Goal: Task Accomplishment & Management: Use online tool/utility

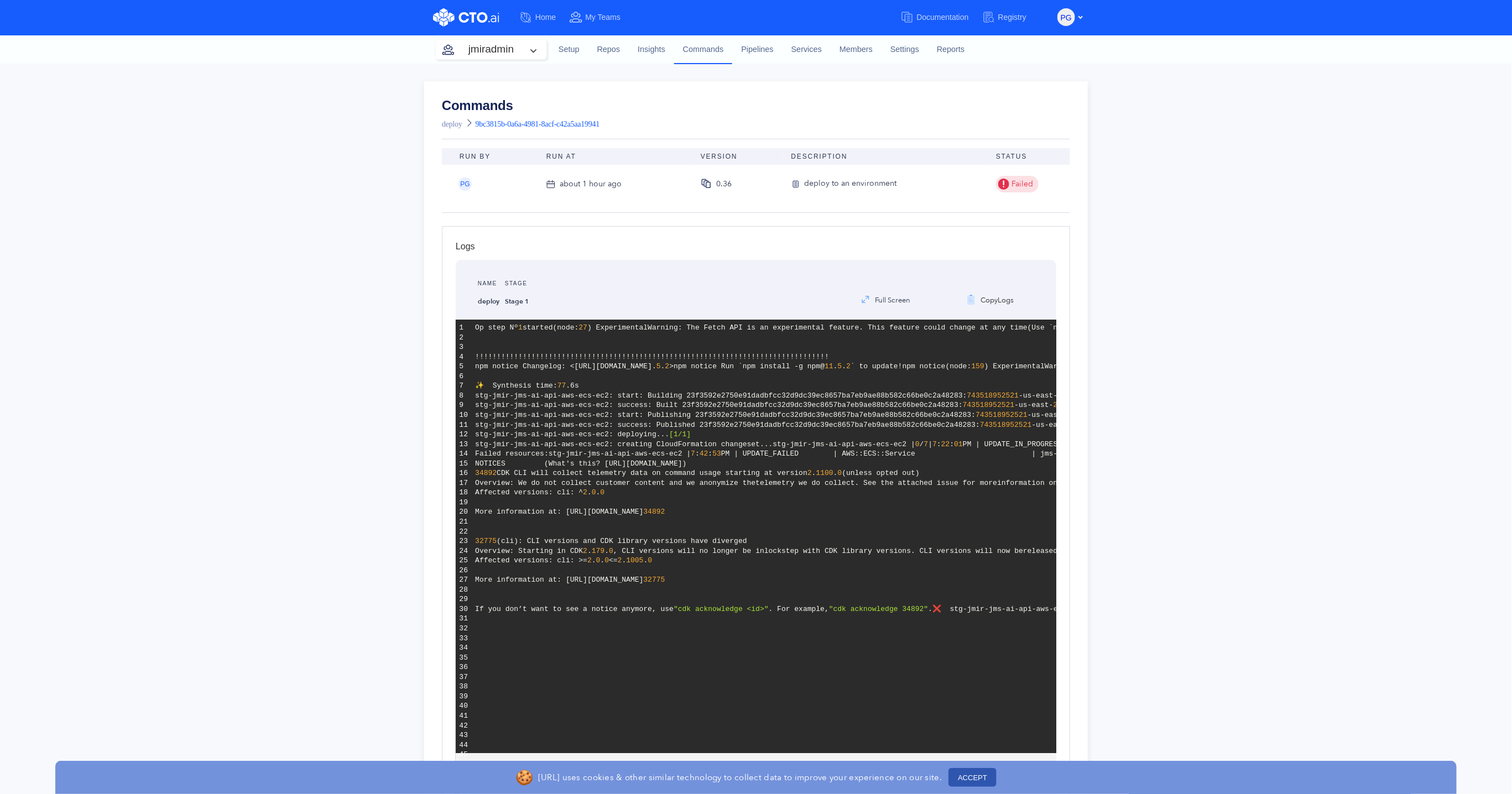
click at [465, 126] on icon at bounding box center [469, 123] width 14 height 14
click at [451, 124] on link "deploy" at bounding box center [452, 124] width 21 height 8
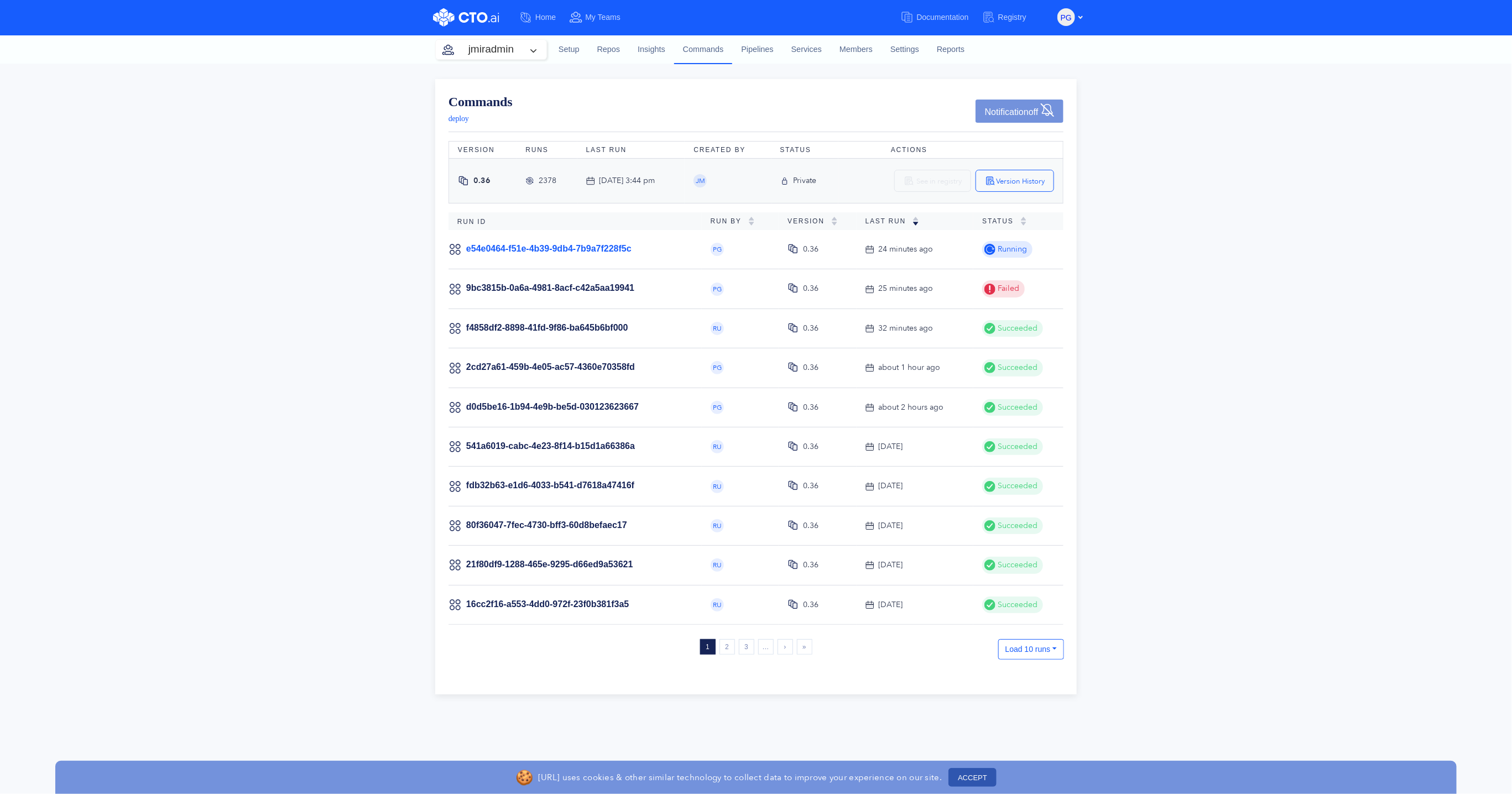
click at [554, 252] on link "e54e0464-f51e-4b39-9db4-7b9a7f228f5c" at bounding box center [549, 249] width 166 height 9
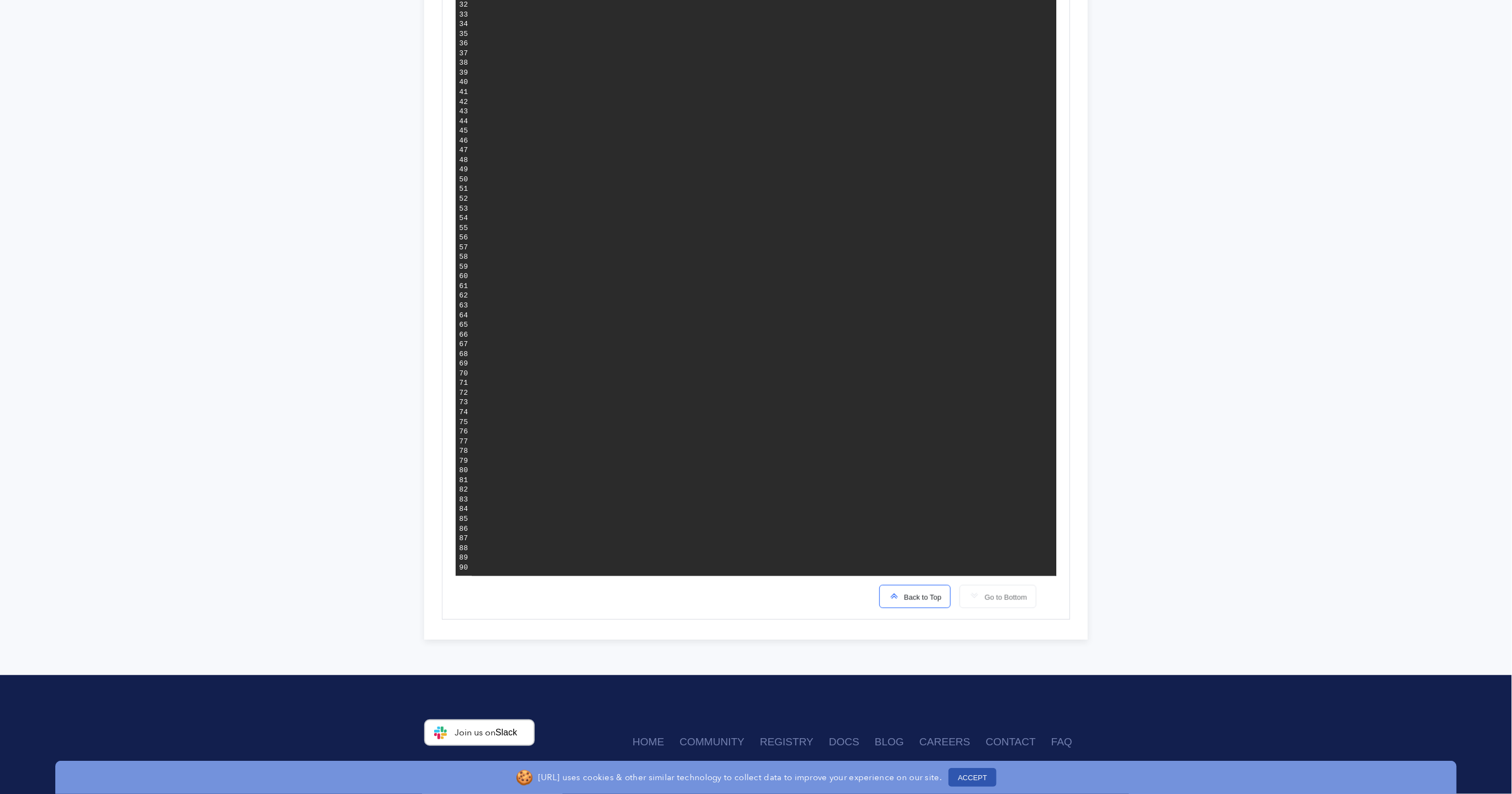
click at [919, 608] on button "Back to Top" at bounding box center [915, 597] width 72 height 23
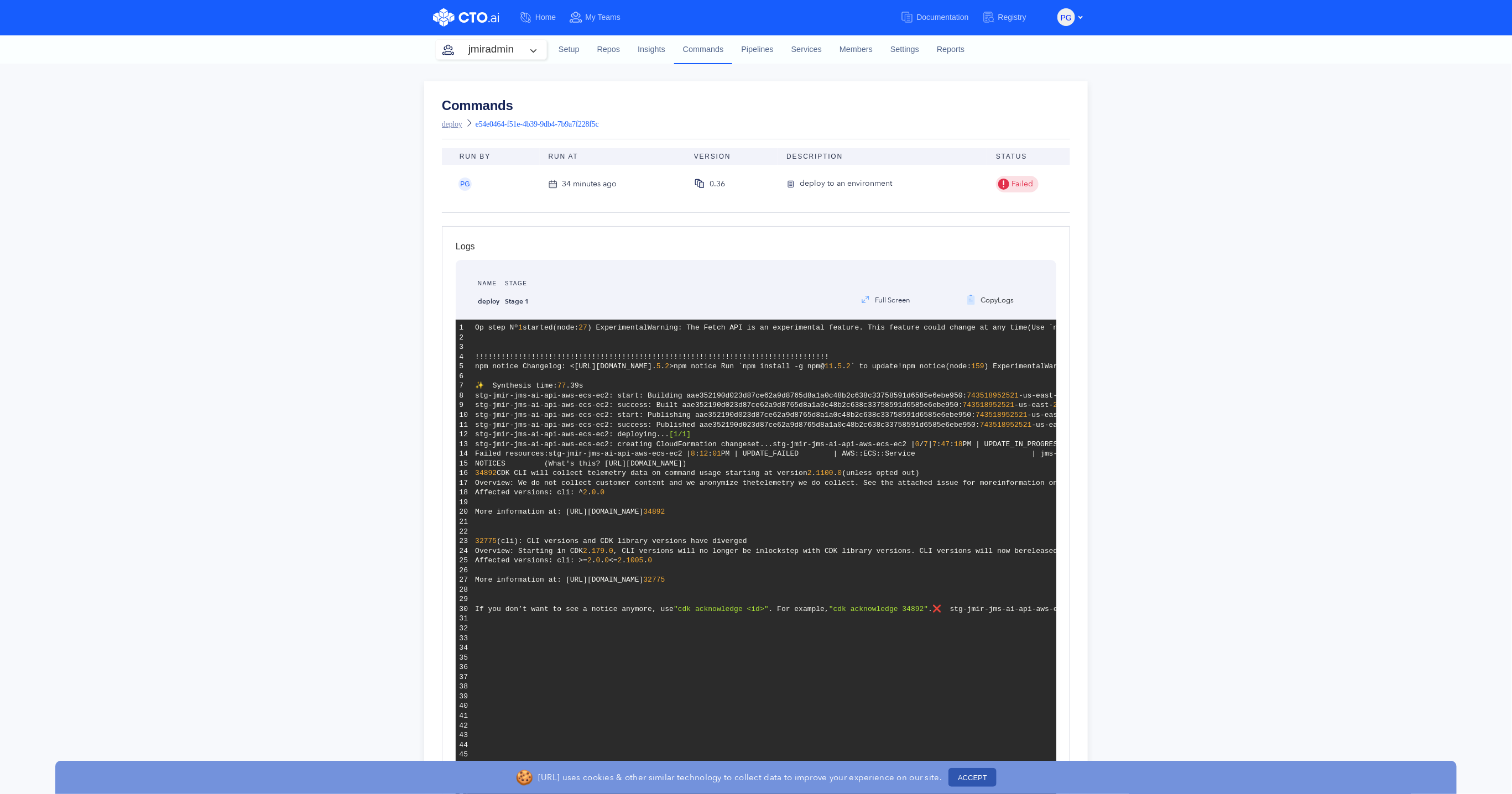
click at [460, 127] on link "deploy" at bounding box center [452, 124] width 21 height 8
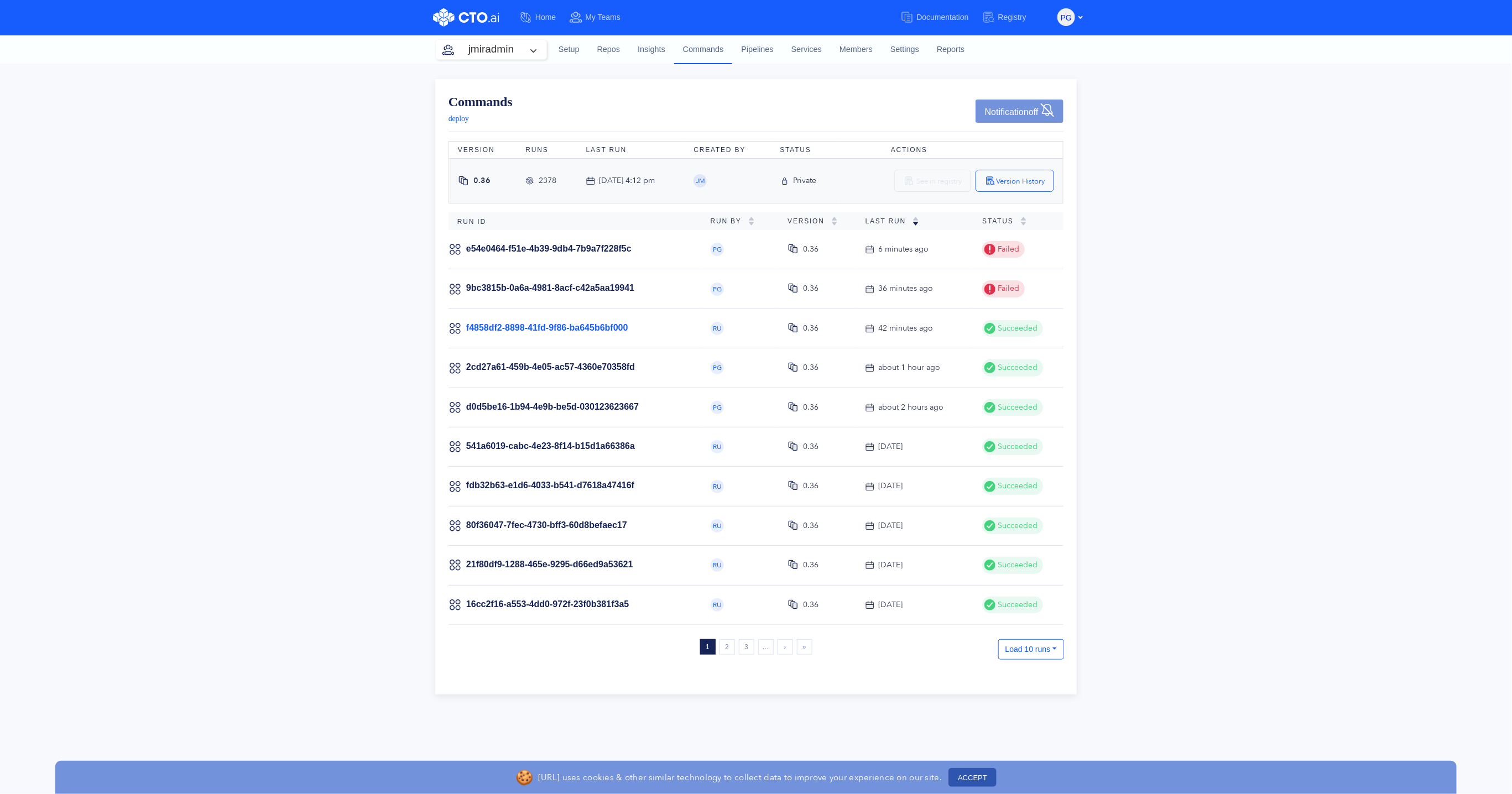
click at [609, 327] on link "f4858df2-8898-41fd-9f86-ba645b6bf000" at bounding box center [547, 327] width 162 height 9
click at [611, 368] on link "2cd27a61-459b-4e05-ac57-4360e70358fd" at bounding box center [550, 367] width 168 height 9
click at [577, 404] on link "2cd27a61-459b-4e05-ac57-4360e70358fd" at bounding box center [550, 407] width 168 height 9
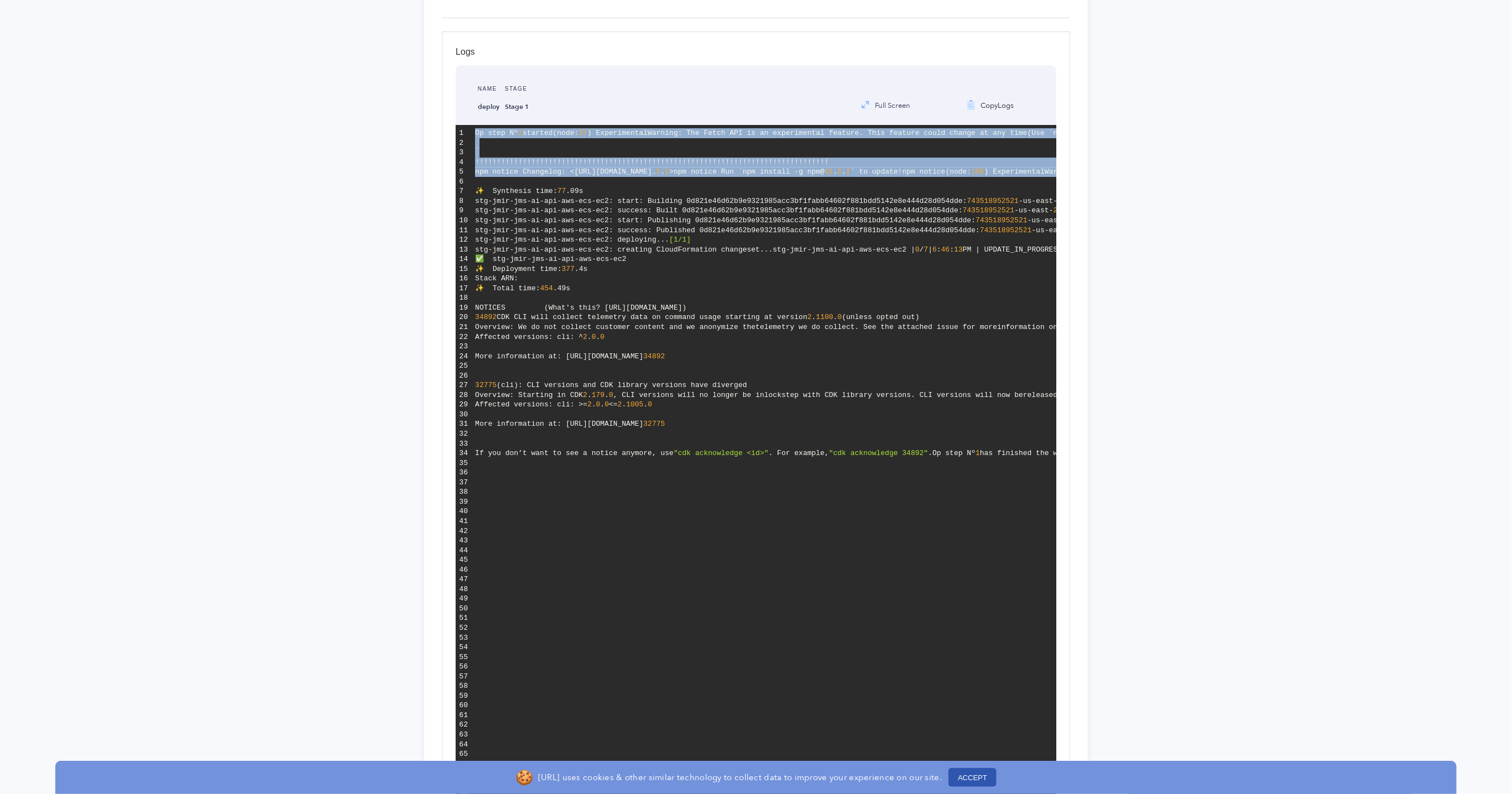
drag, startPoint x: 713, startPoint y: 380, endPoint x: 305, endPoint y: 381, distance: 408.0
click at [302, 381] on div "Commands deploy 2cd27a61-459b-4e05-ac57-4360e70358fd Run By Run At Version Desc…" at bounding box center [756, 492] width 1512 height 1246
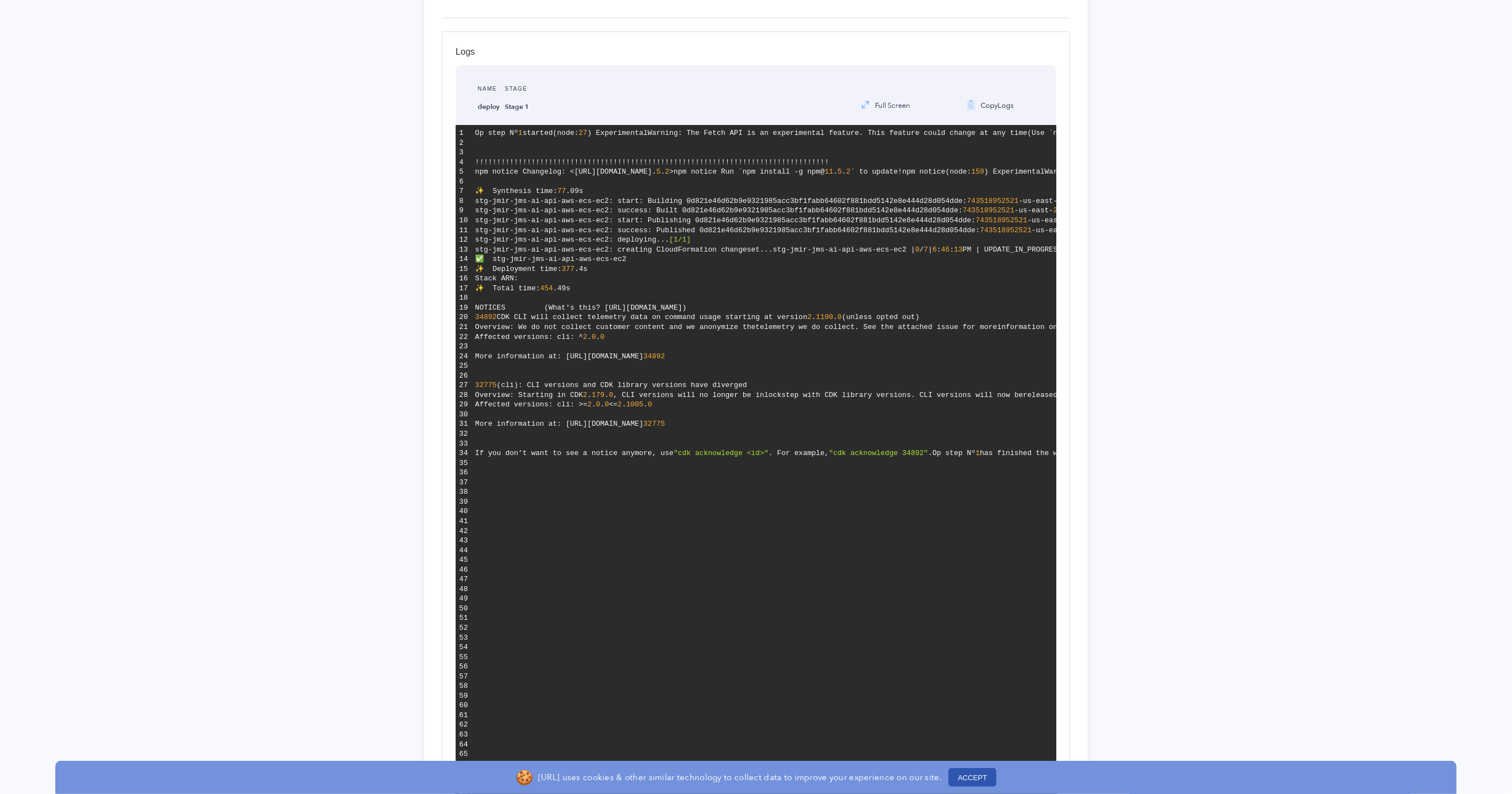
click at [702, 412] on pre "Op step Nº 1 started (node: 27 ) ExperimentalWarning: The Fetch API is an exper…" at bounding box center [764, 565] width 585 height 880
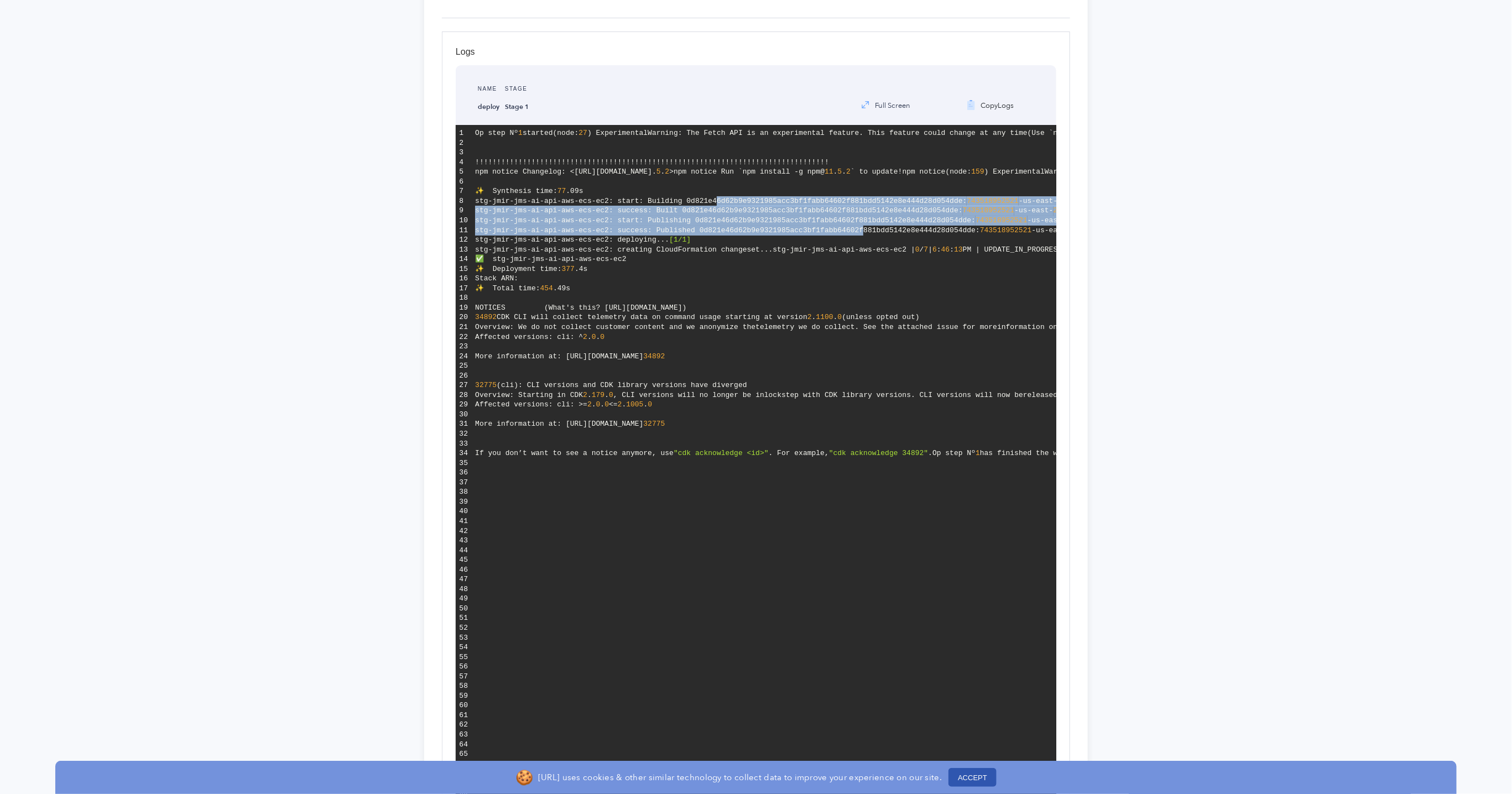
drag, startPoint x: 790, startPoint y: 421, endPoint x: 883, endPoint y: 452, distance: 98.0
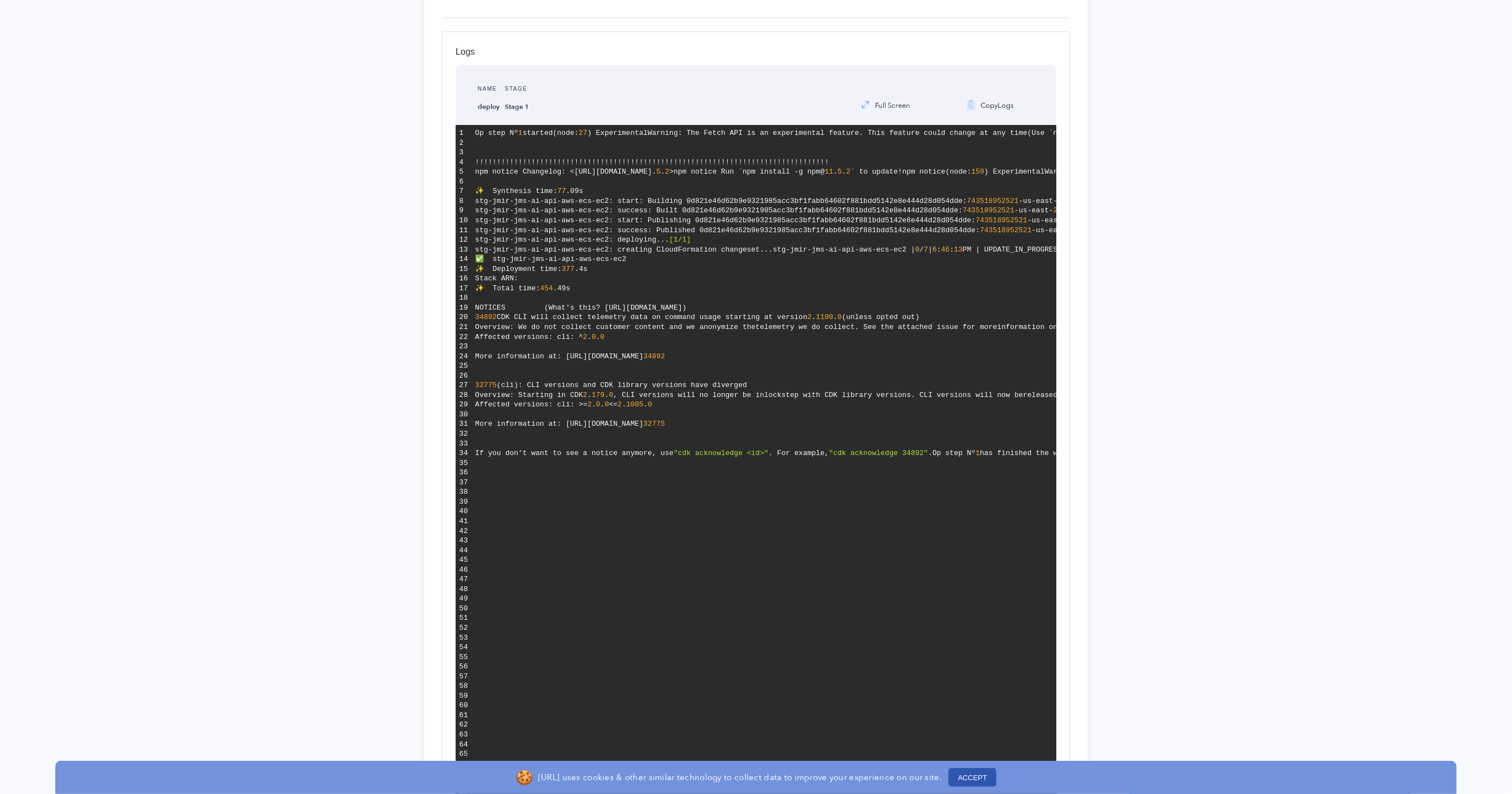
click at [883, 234] on span "stg-jmir-jms-ai-api-aws-ecs-ec2: success: Published 0d821e46d62b9e9321985acc3bf…" at bounding box center [727, 230] width 505 height 8
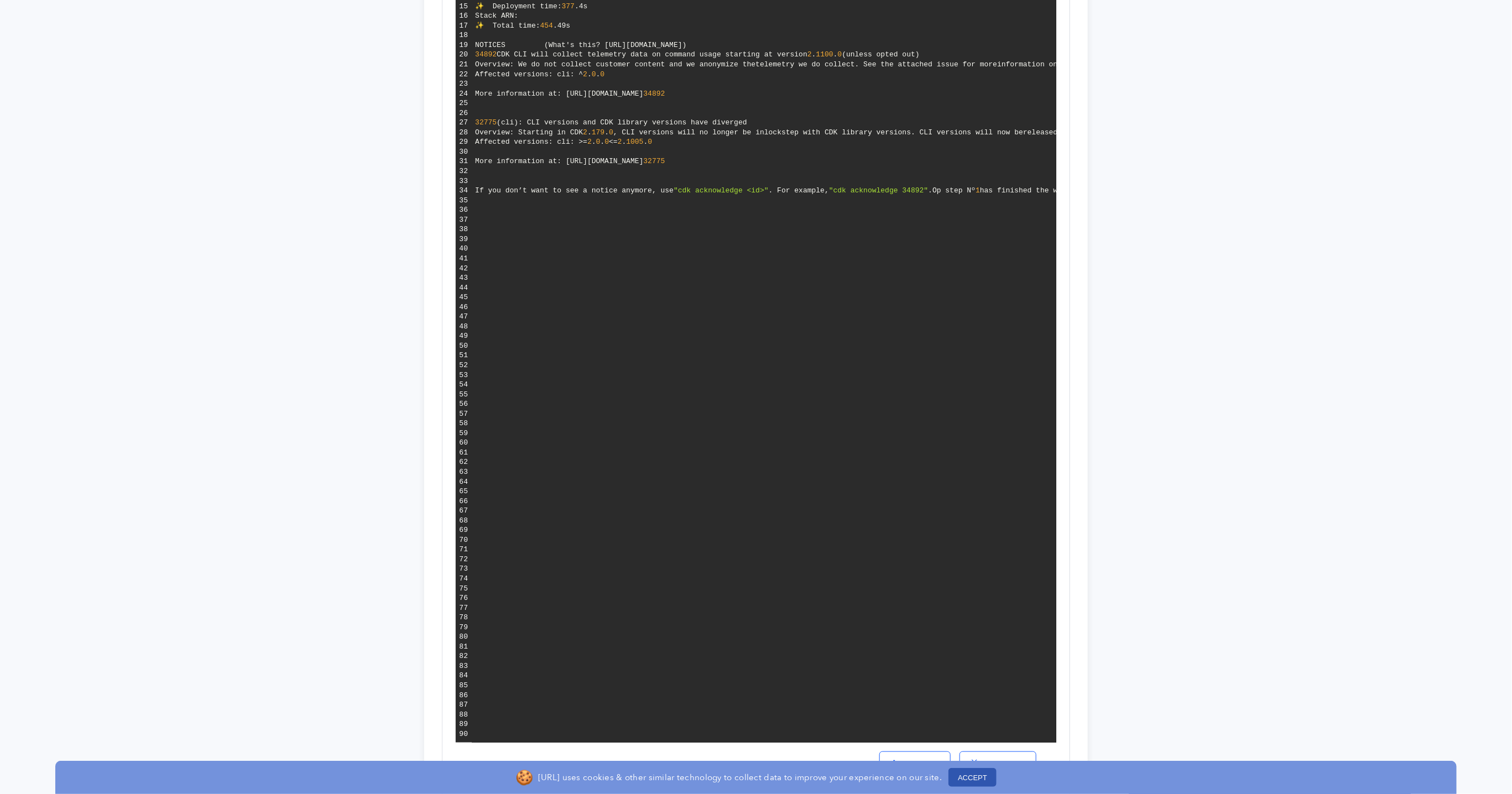
scroll to position [499, 0]
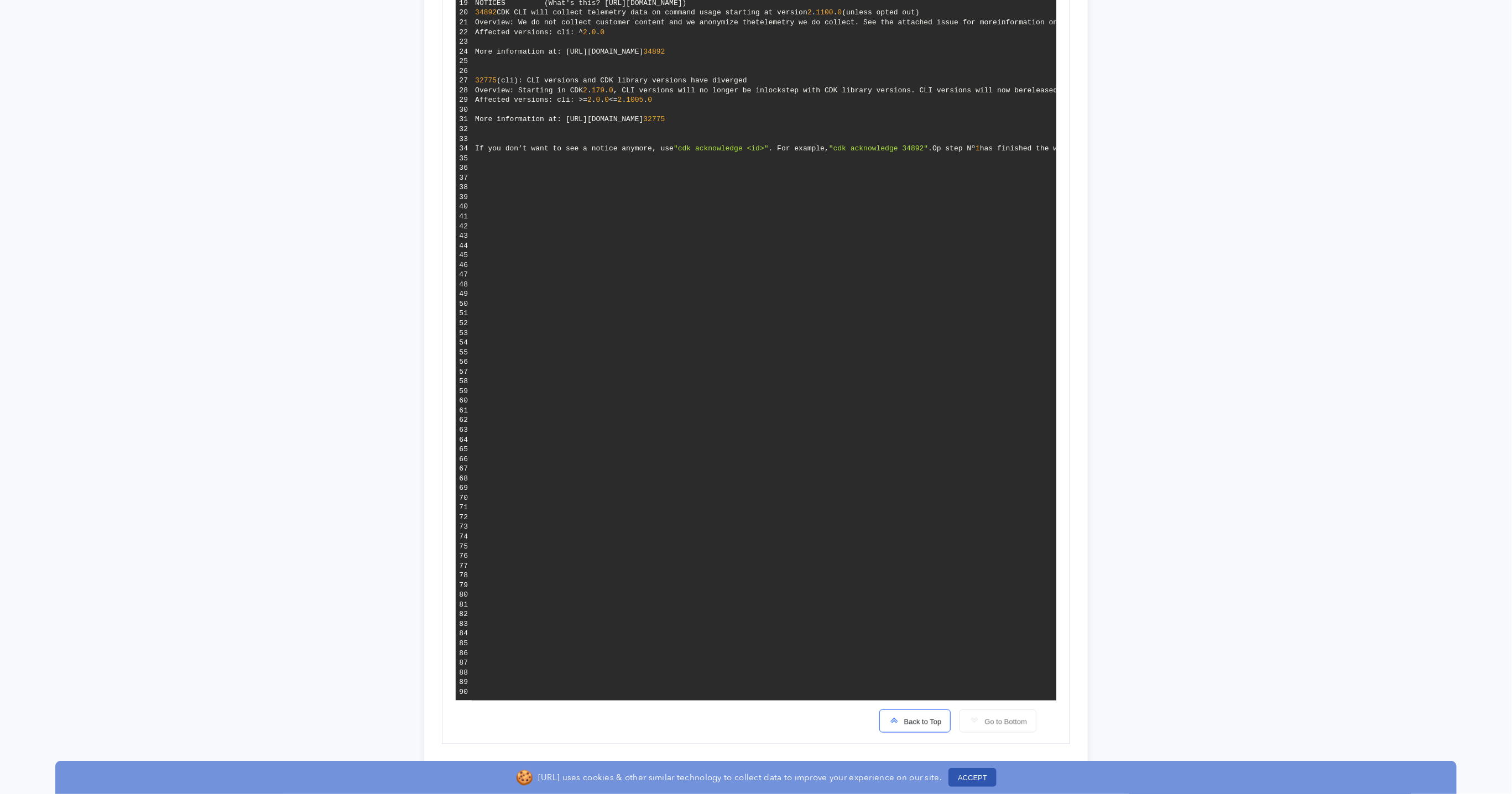
click at [957, 780] on button "ACCEPT" at bounding box center [973, 778] width 48 height 19
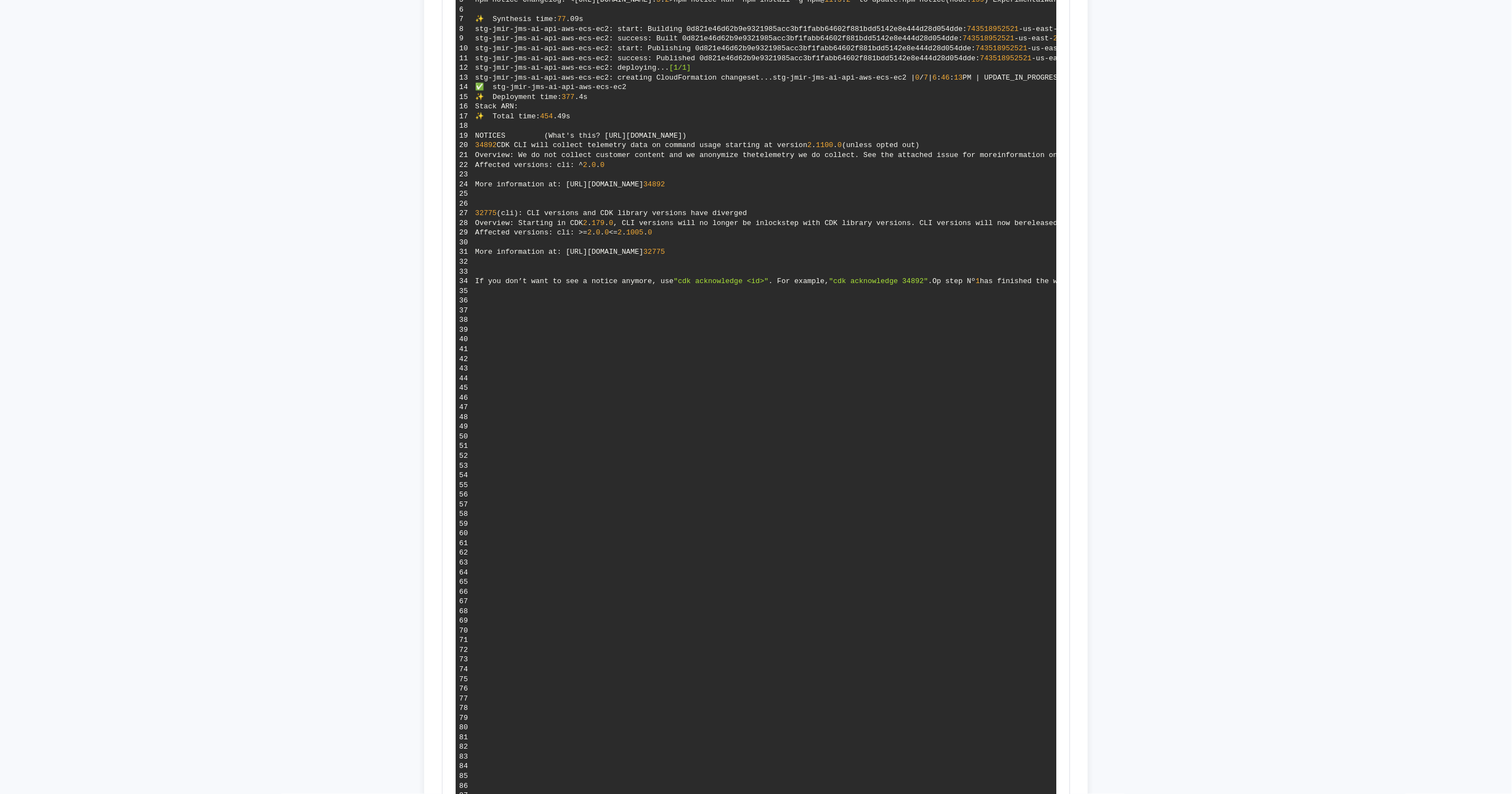
scroll to position [0, 0]
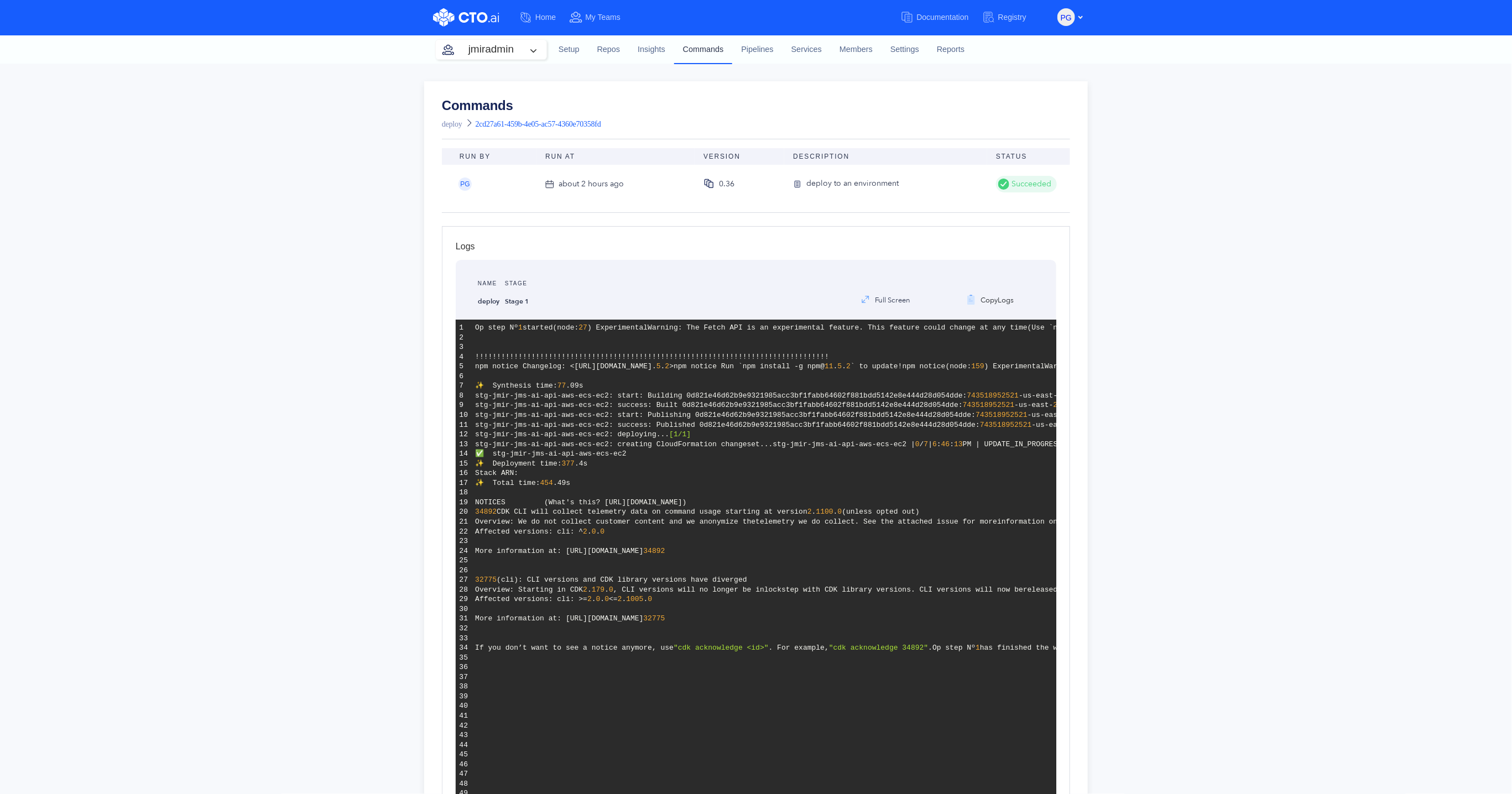
click at [684, 54] on link "Commands" at bounding box center [704, 49] width 59 height 29
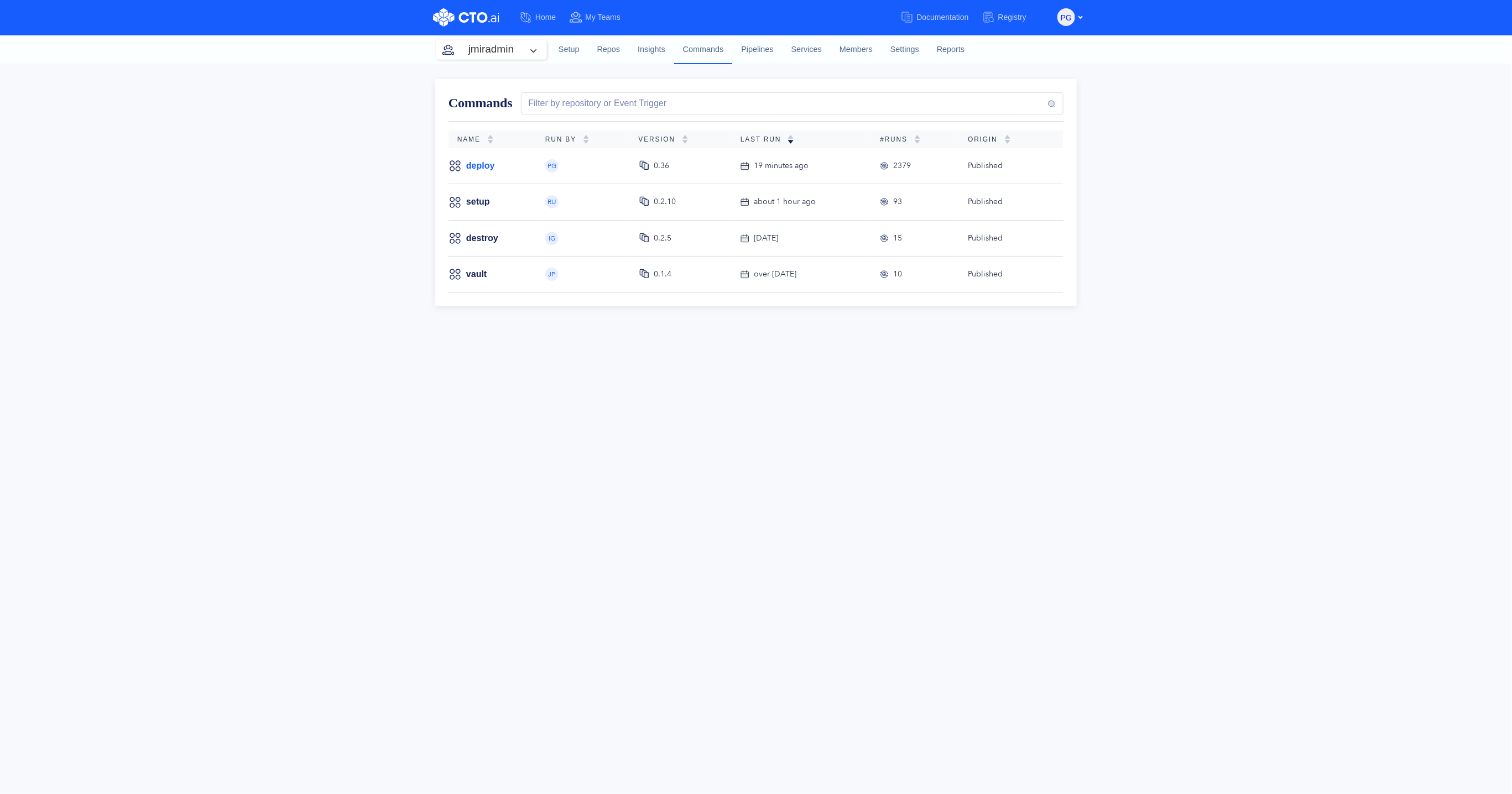
click at [481, 163] on link "deploy" at bounding box center [480, 165] width 29 height 12
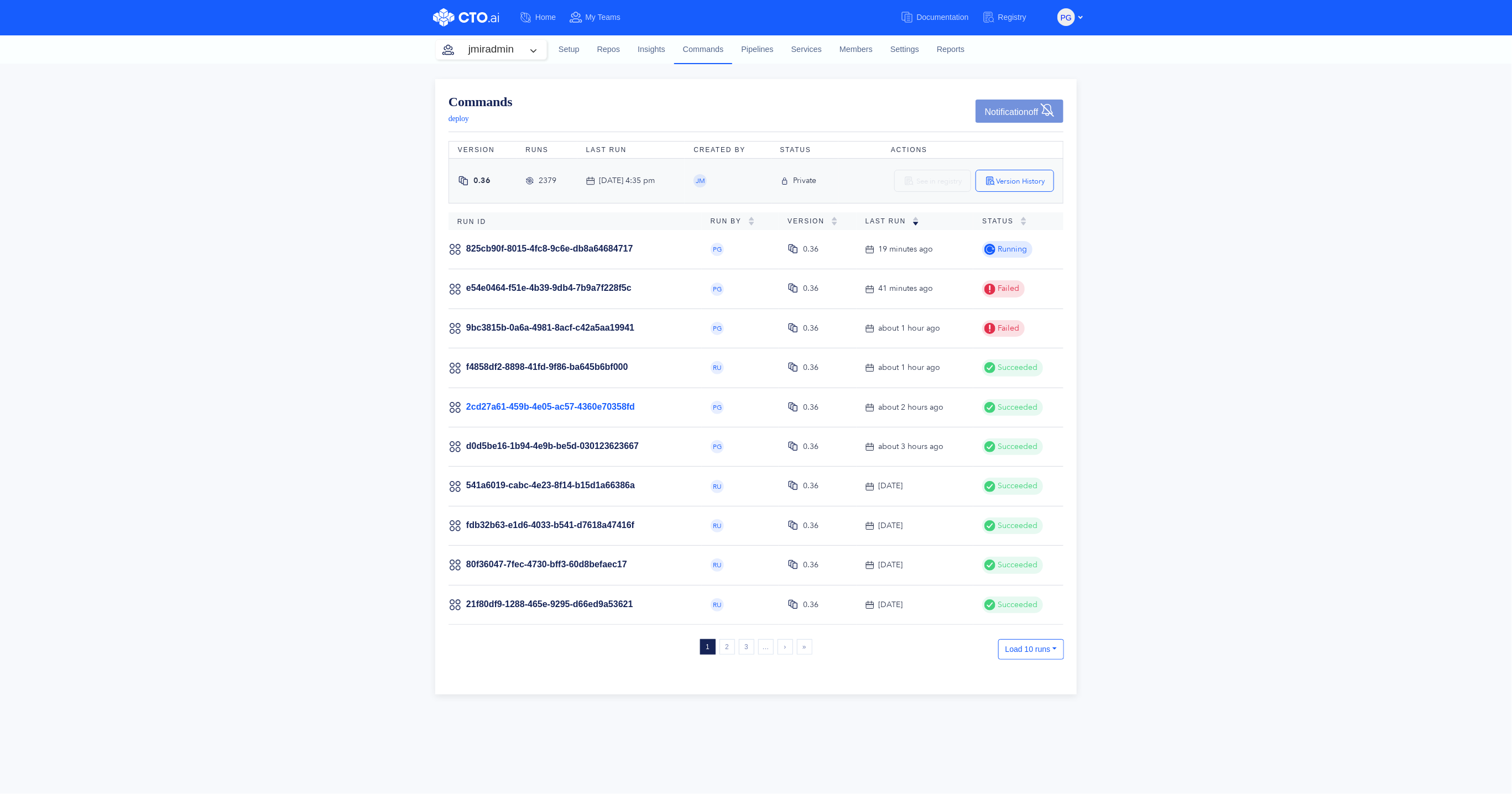
click at [629, 407] on link "2cd27a61-459b-4e05-ac57-4360e70358fd" at bounding box center [550, 407] width 168 height 9
click at [525, 360] on td "f4858df2-8898-41fd-9f86-ba645b6bf000" at bounding box center [575, 368] width 254 height 39
click at [532, 402] on link "2cd27a61-459b-4e05-ac57-4360e70358fd" at bounding box center [550, 407] width 168 height 9
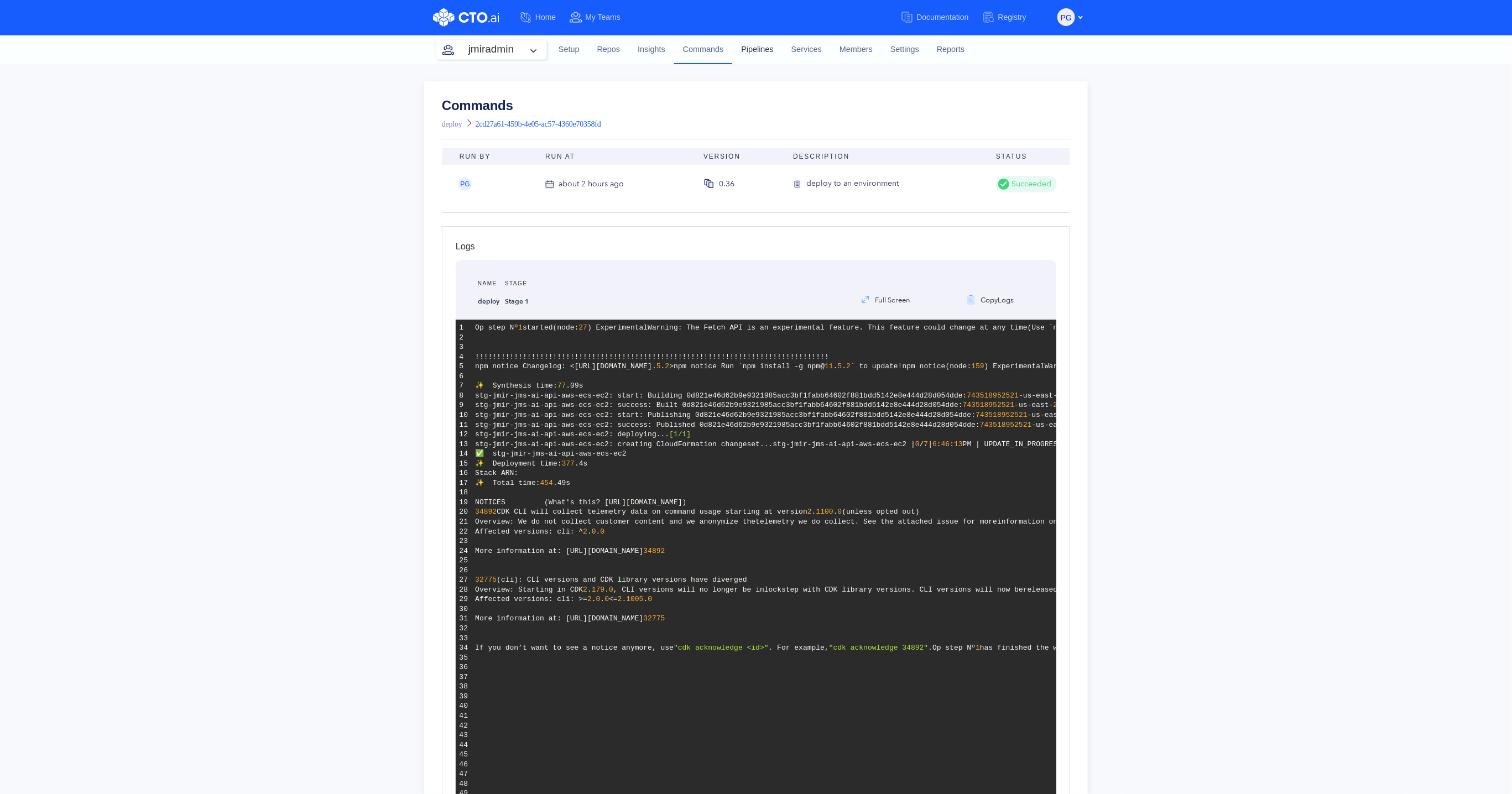
click at [752, 53] on link "Pipelines" at bounding box center [757, 49] width 50 height 30
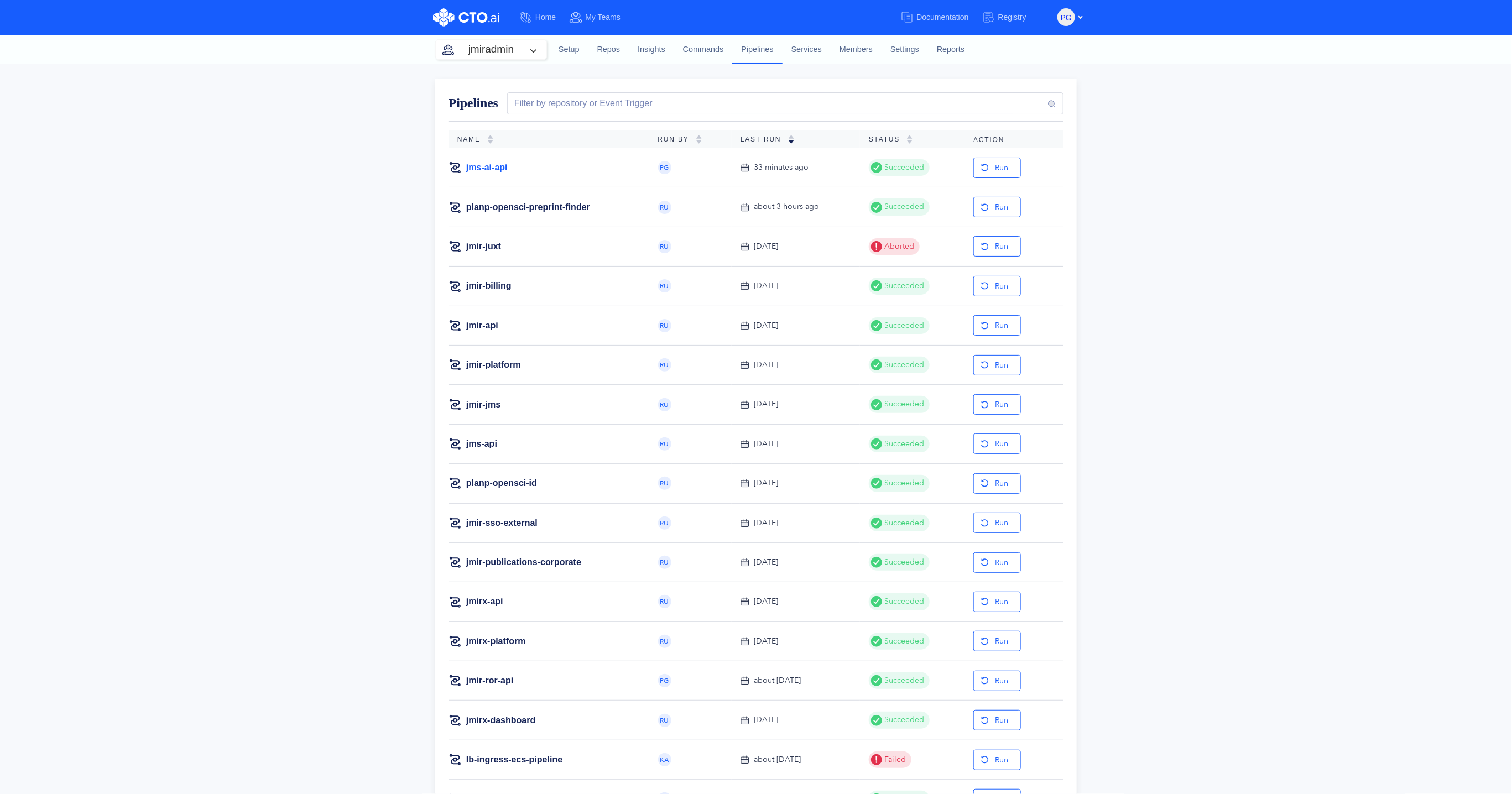
click at [493, 165] on link "jms-ai-api" at bounding box center [487, 167] width 42 height 12
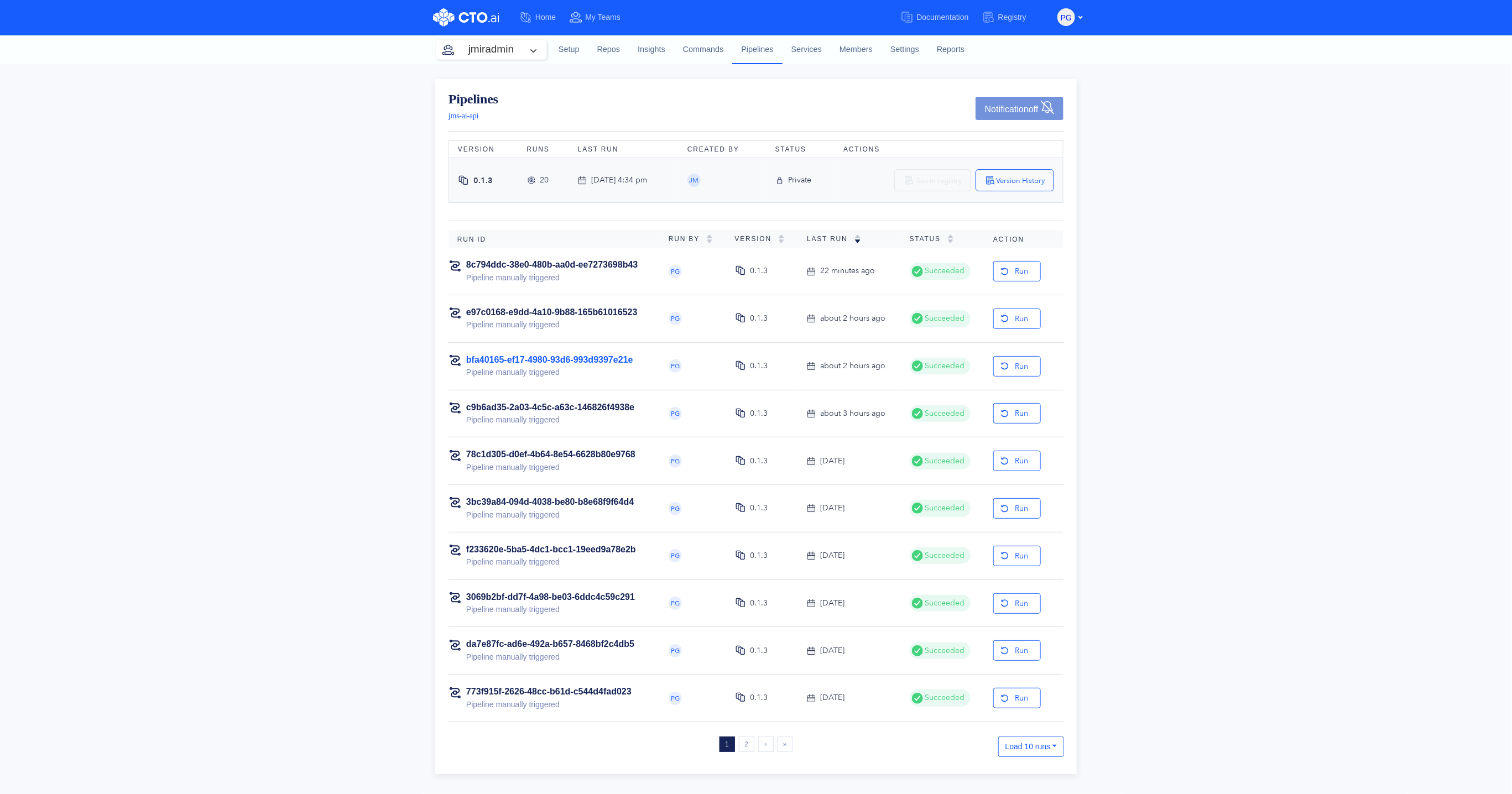
click at [605, 361] on link "bfa40165-ef17-4980-93d6-993d9397e21e" at bounding box center [549, 360] width 167 height 9
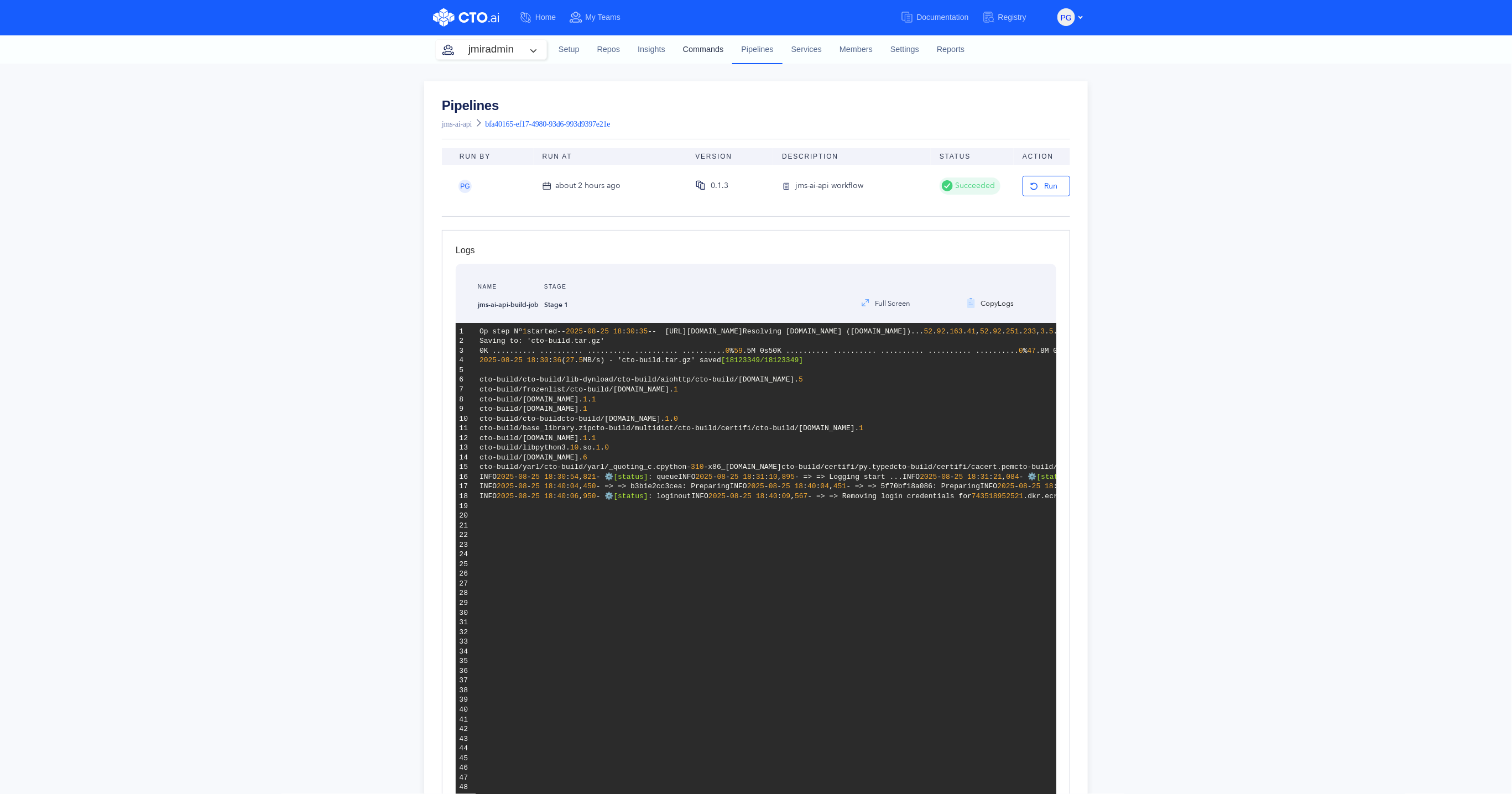
click at [691, 45] on link "Commands" at bounding box center [704, 49] width 59 height 30
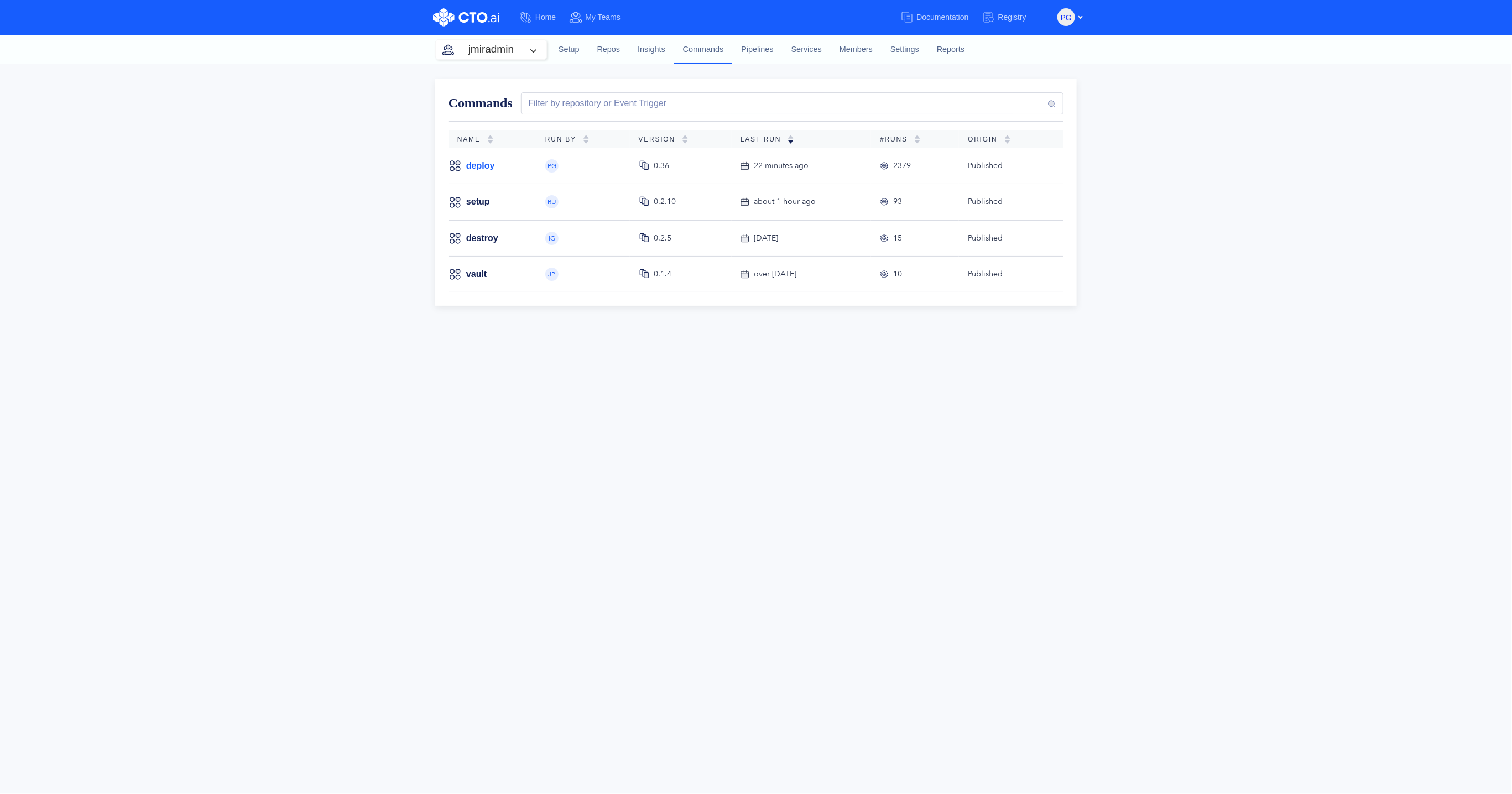
click at [474, 167] on link "deploy" at bounding box center [480, 165] width 29 height 12
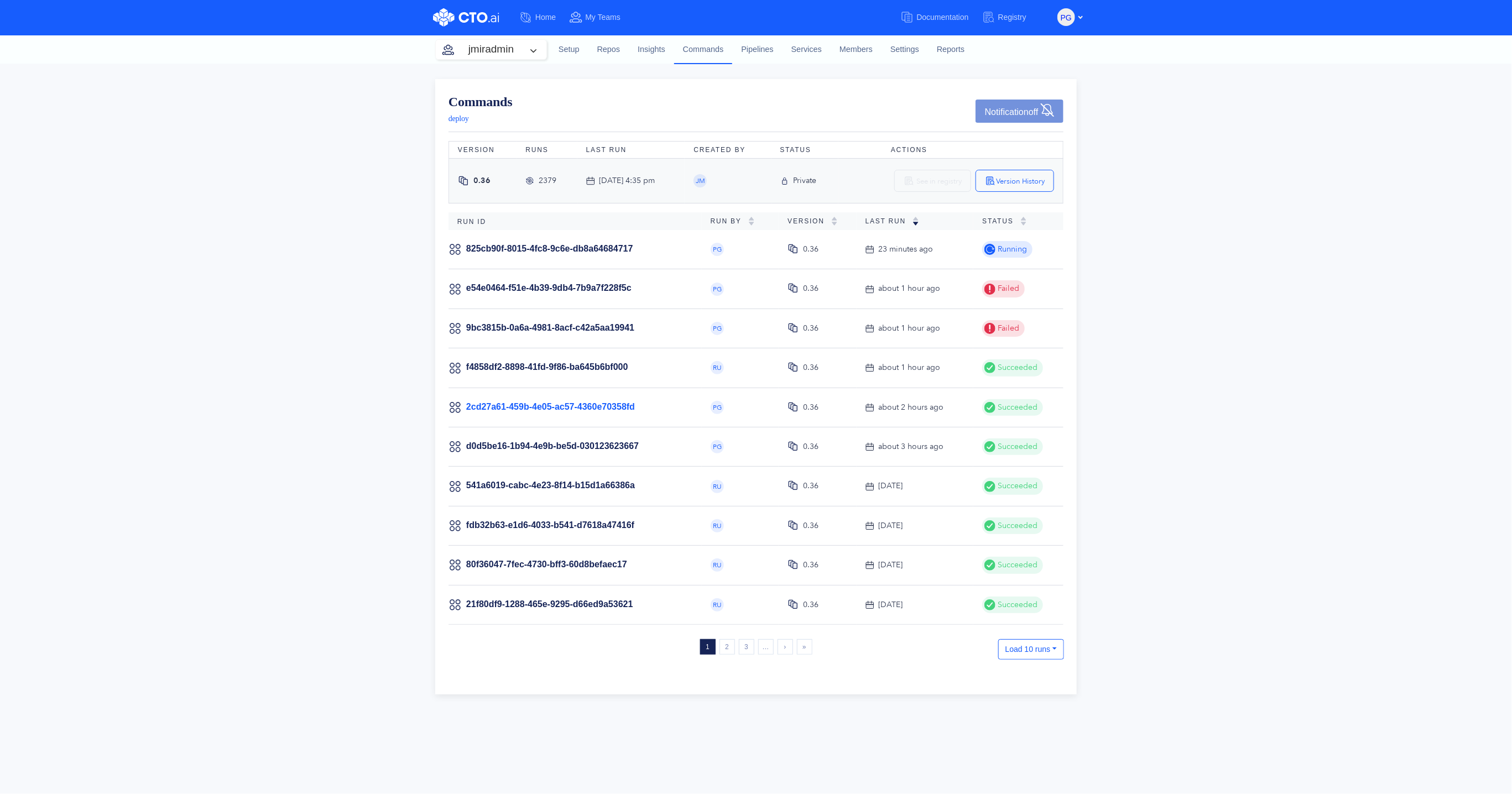
drag, startPoint x: 567, startPoint y: 408, endPoint x: 867, endPoint y: 210, distance: 359.4
drag, startPoint x: 617, startPoint y: 246, endPoint x: 652, endPoint y: 252, distance: 35.5
click at [617, 246] on link "825cb90f-8015-4fc8-9c6e-db8a64684717" at bounding box center [549, 249] width 167 height 9
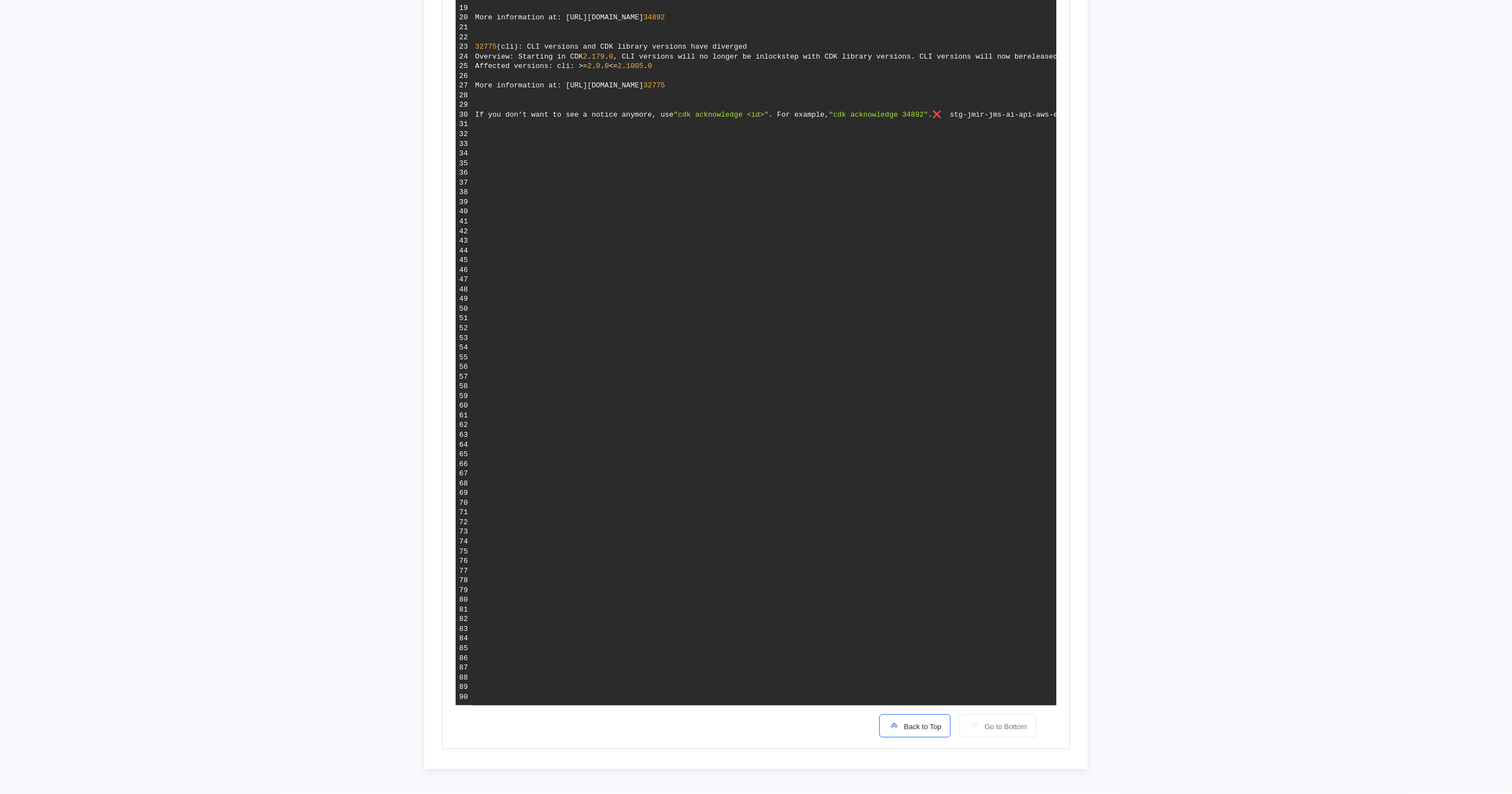
scroll to position [0, 1219]
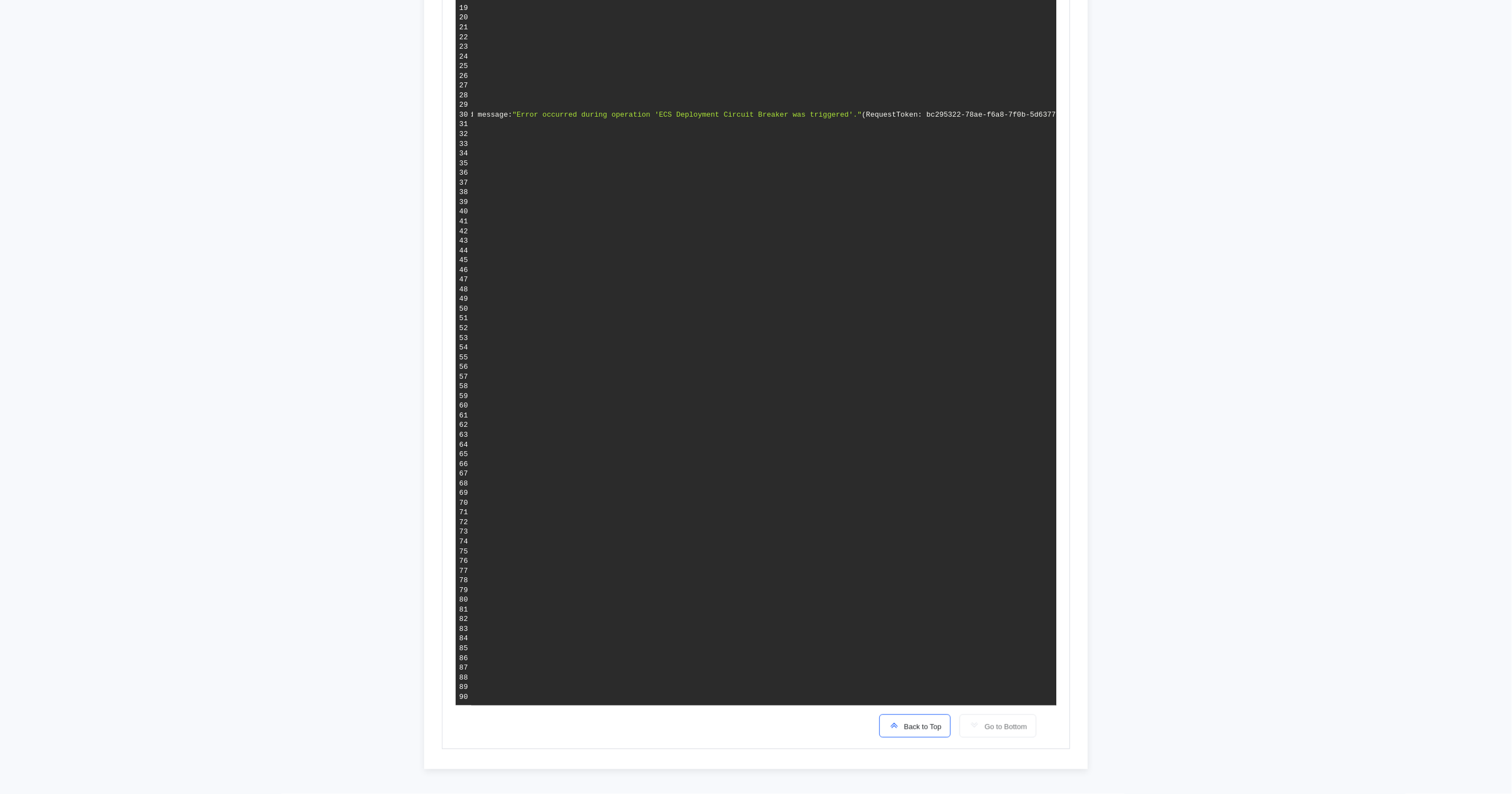
drag, startPoint x: 882, startPoint y: 241, endPoint x: 1043, endPoint y: 241, distance: 161.0
copy span "HandlerErrorCode: GeneralServiceException"
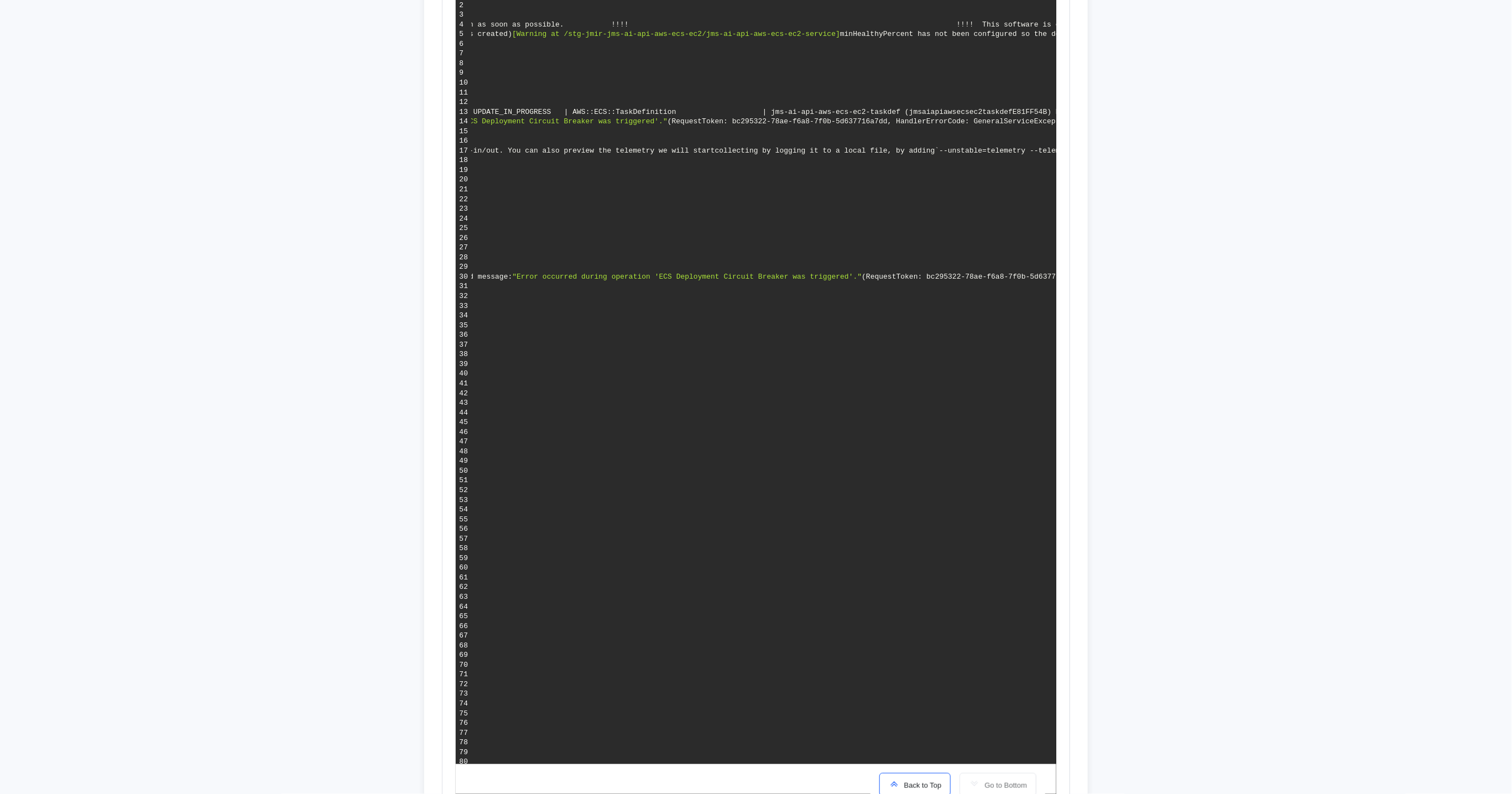
scroll to position [0, 0]
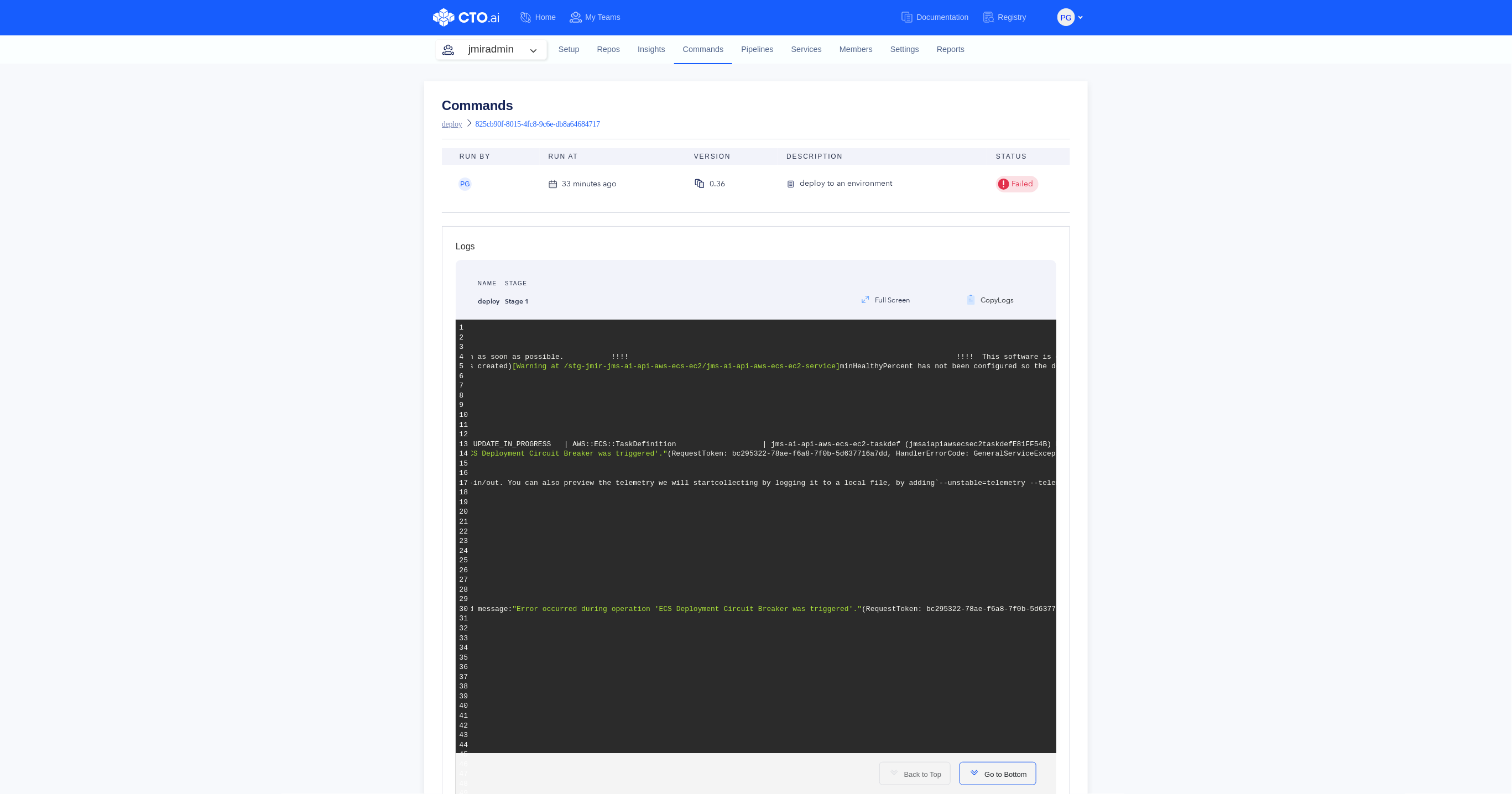
click at [456, 120] on link "deploy" at bounding box center [452, 124] width 21 height 8
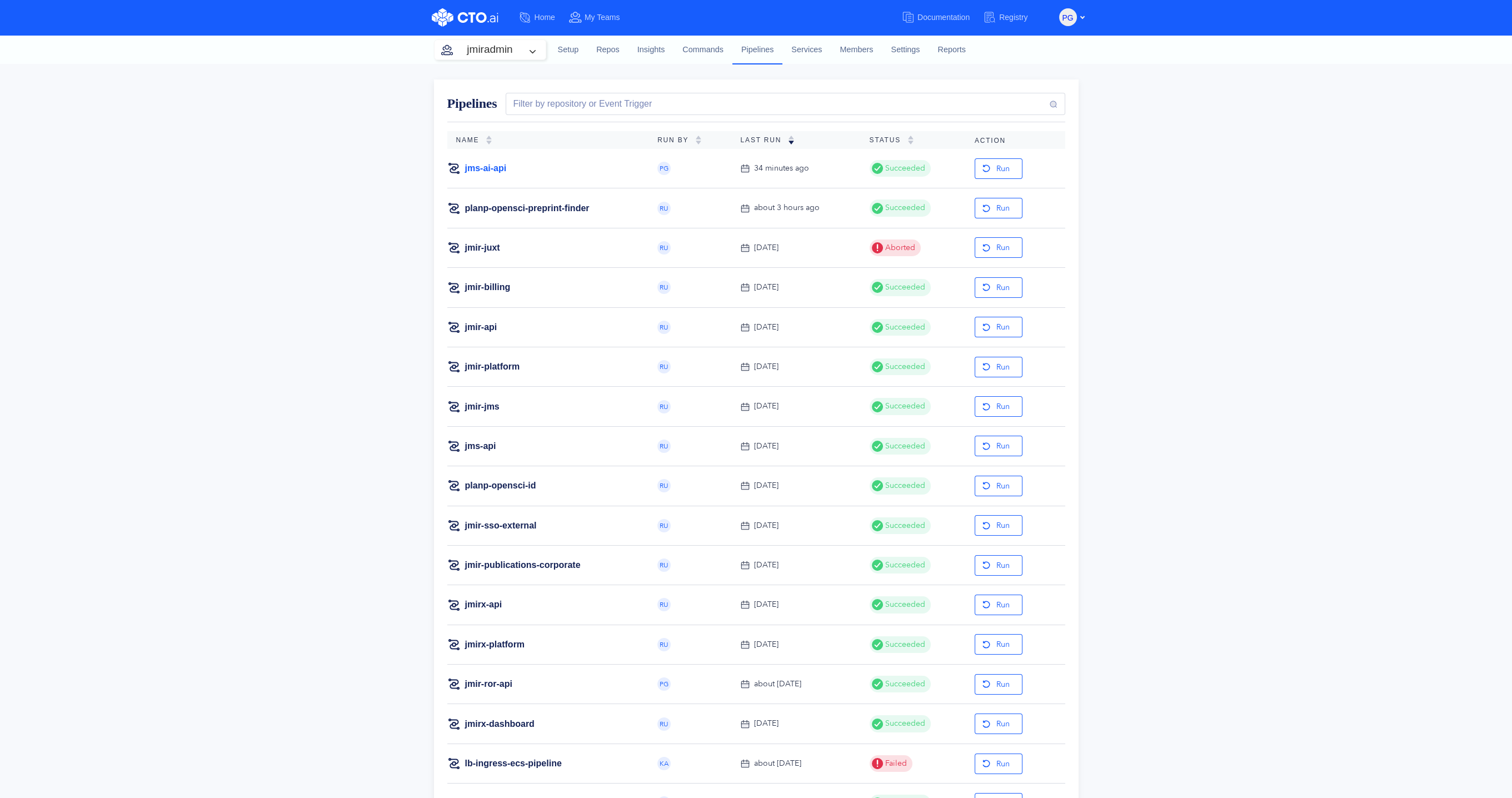
click at [495, 169] on link "jms-ai-api" at bounding box center [486, 168] width 42 height 12
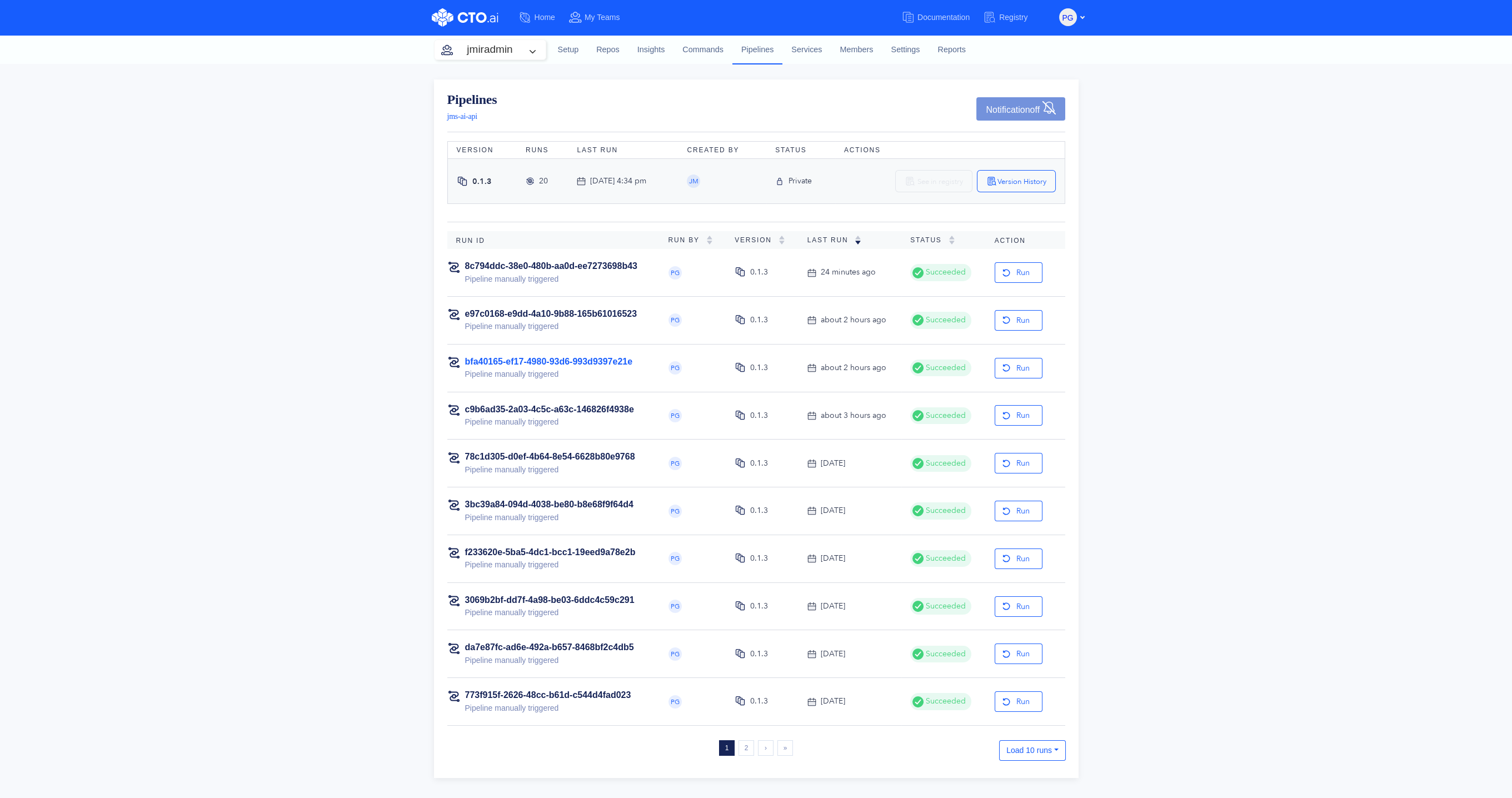
click at [580, 360] on link "bfa40165-ef17-4980-93d6-993d9397e21e" at bounding box center [549, 362] width 168 height 9
